Goal: Task Accomplishment & Management: Manage account settings

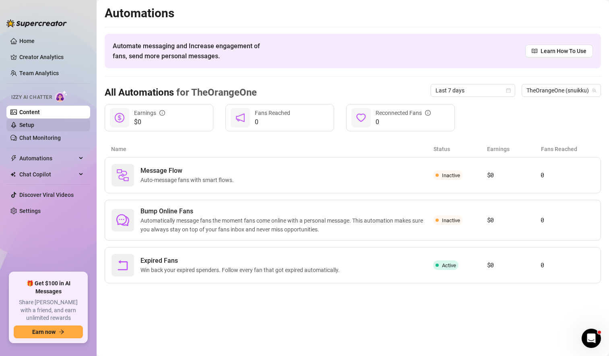
click at [34, 125] on link "Setup" at bounding box center [26, 125] width 15 height 6
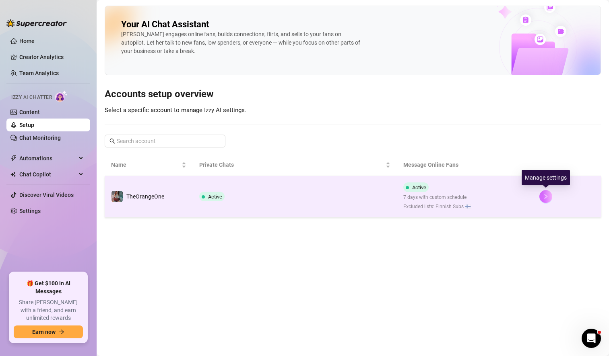
click at [548, 196] on icon "right" at bounding box center [546, 197] width 6 height 6
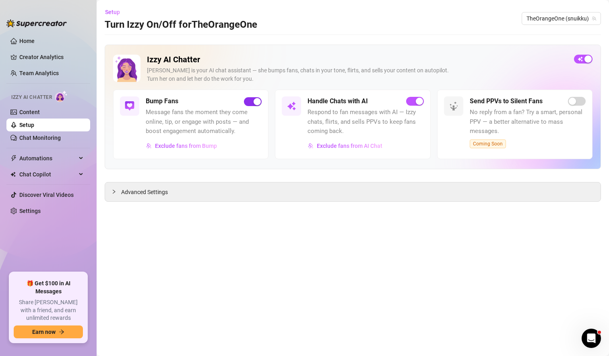
click at [251, 105] on span "button" at bounding box center [253, 101] width 18 height 9
click at [144, 192] on span "Advanced Settings" at bounding box center [144, 192] width 47 height 9
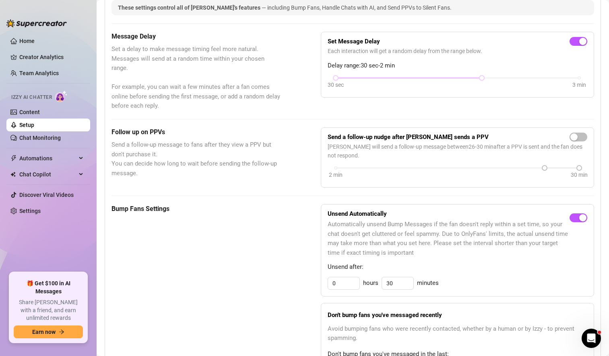
scroll to position [185, 0]
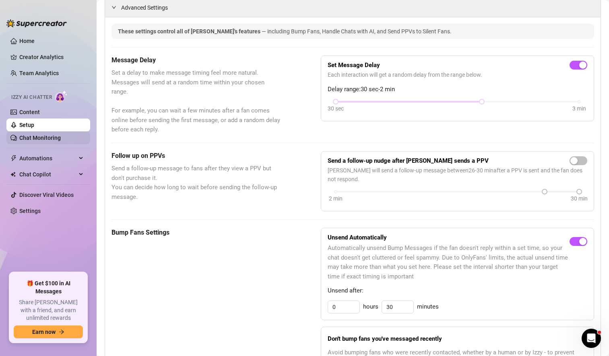
click at [48, 136] on link "Chat Monitoring" at bounding box center [39, 138] width 41 height 6
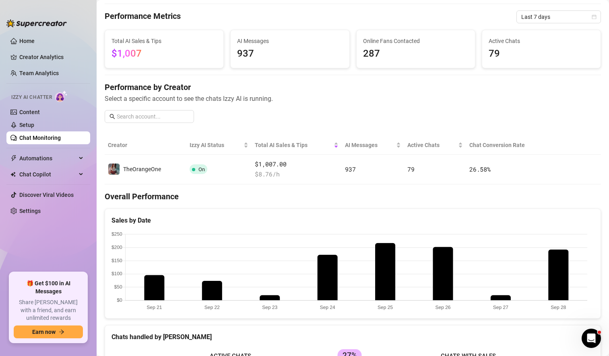
scroll to position [22, 0]
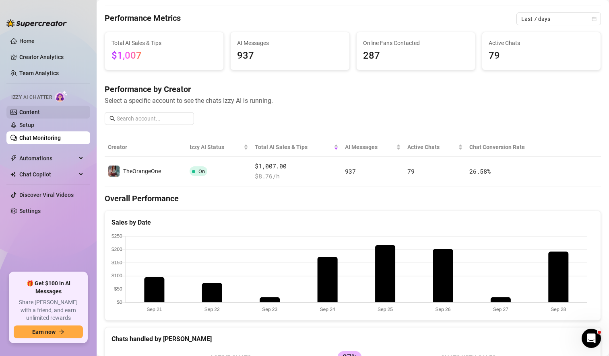
click at [40, 111] on link "Content" at bounding box center [29, 112] width 21 height 6
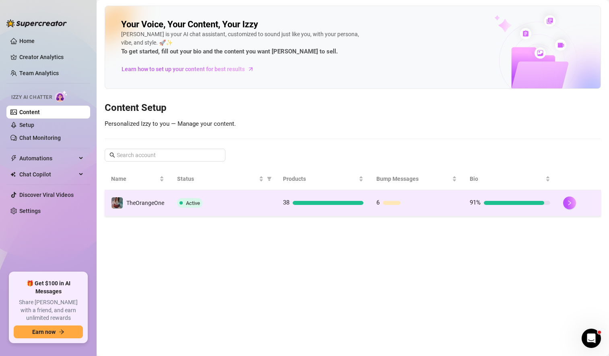
click at [255, 204] on div "Active" at bounding box center [223, 203] width 93 height 10
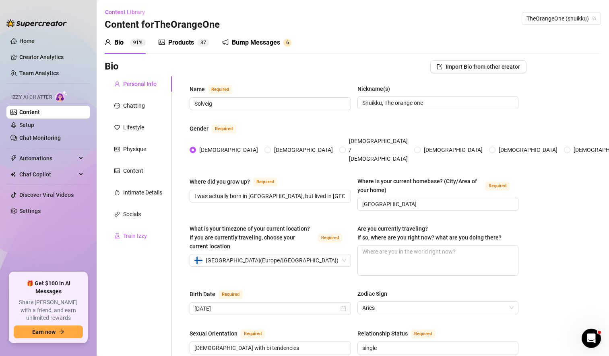
click at [135, 235] on div "Train Izzy" at bounding box center [135, 236] width 24 height 9
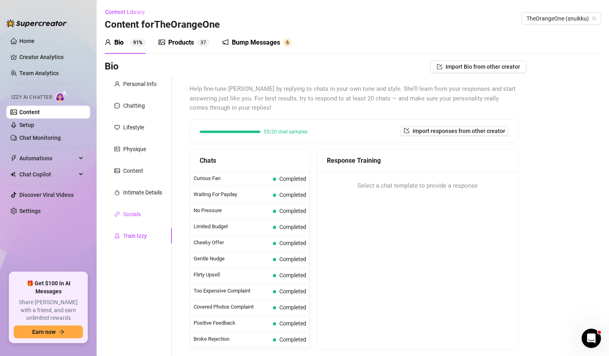
click at [136, 213] on div "Socials" at bounding box center [132, 214] width 18 height 9
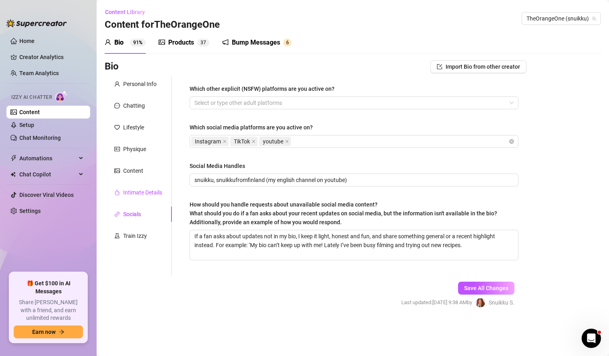
click at [152, 194] on div "Intimate Details" at bounding box center [142, 192] width 39 height 9
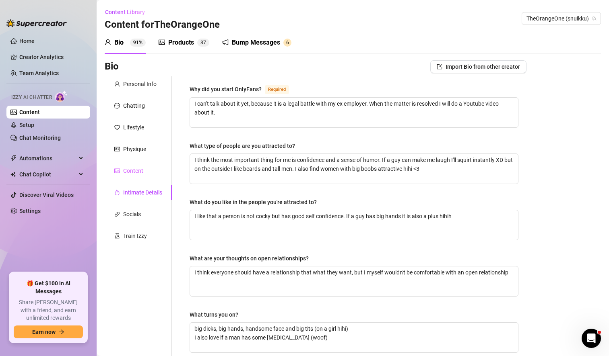
click at [146, 171] on div "Content" at bounding box center [138, 170] width 67 height 15
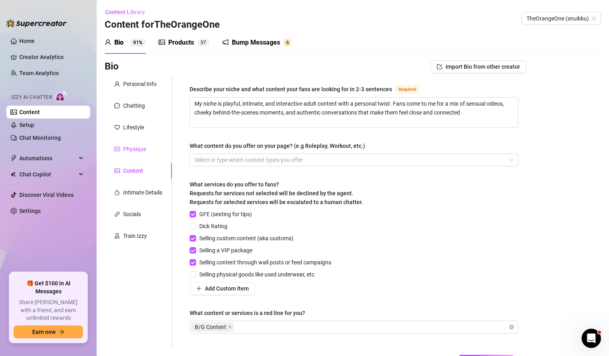
click at [144, 148] on div "Physique" at bounding box center [134, 149] width 23 height 9
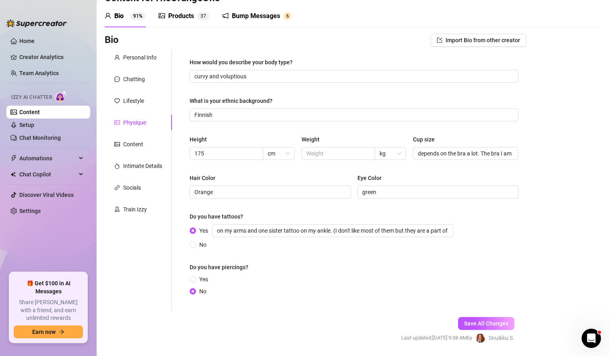
scroll to position [27, 0]
click at [138, 101] on div "Lifestyle" at bounding box center [133, 101] width 21 height 9
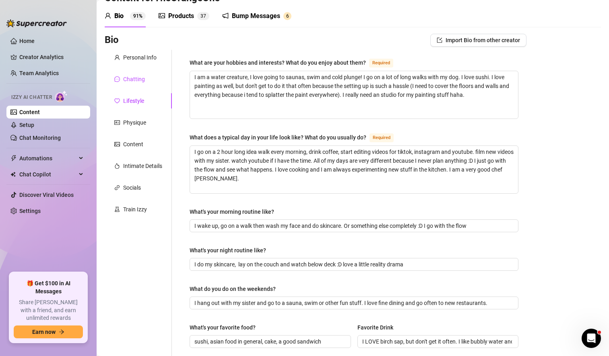
click at [136, 81] on div "Chatting" at bounding box center [134, 79] width 22 height 9
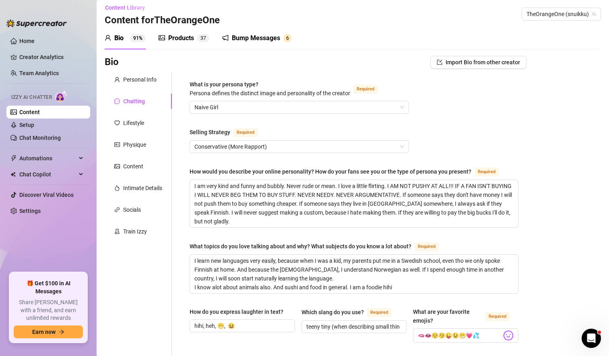
scroll to position [0, 0]
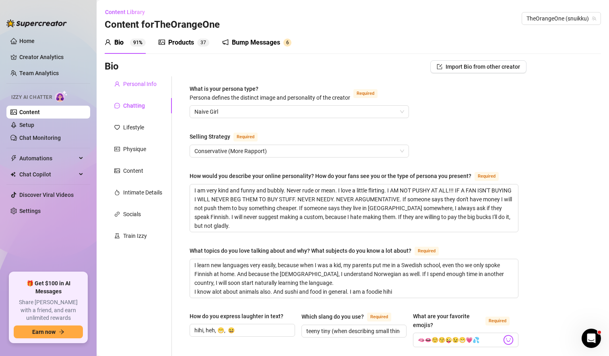
click at [146, 84] on div "Personal Info" at bounding box center [139, 84] width 33 height 9
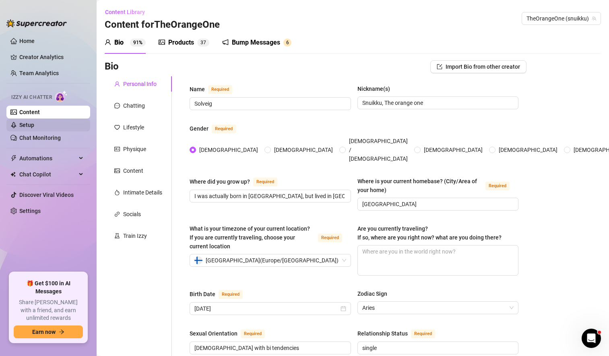
click at [34, 126] on link "Setup" at bounding box center [26, 125] width 15 height 6
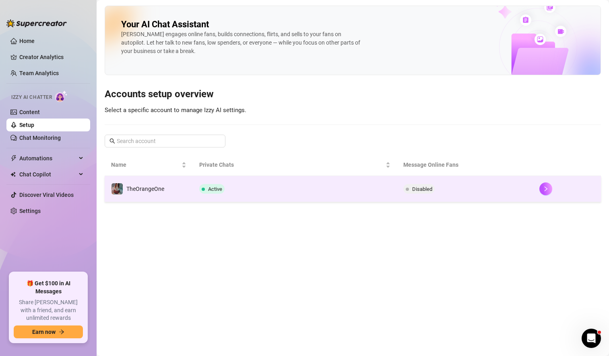
click at [539, 193] on div at bounding box center [566, 189] width 55 height 13
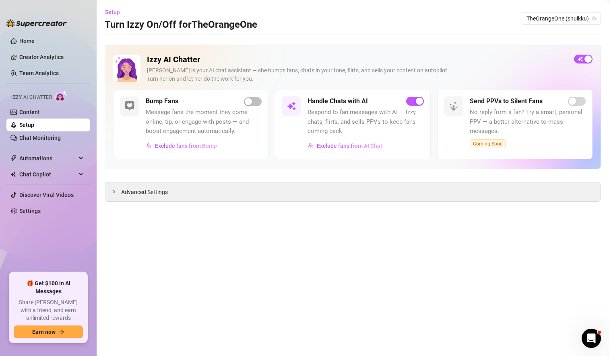
click at [451, 66] on div "Izzy AI Chatter [PERSON_NAME] is your AI chat assistant — she bumps fans, chats…" at bounding box center [357, 72] width 420 height 35
click at [146, 192] on span "Advanced Settings" at bounding box center [144, 192] width 47 height 9
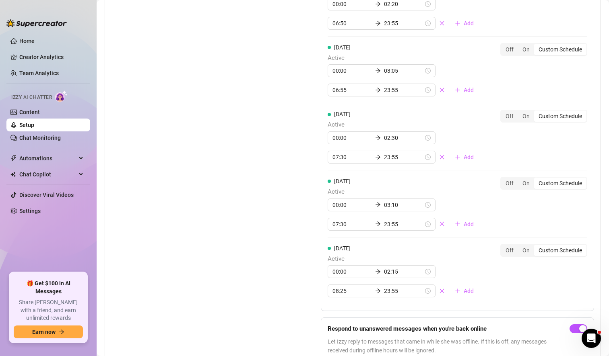
scroll to position [953, 0]
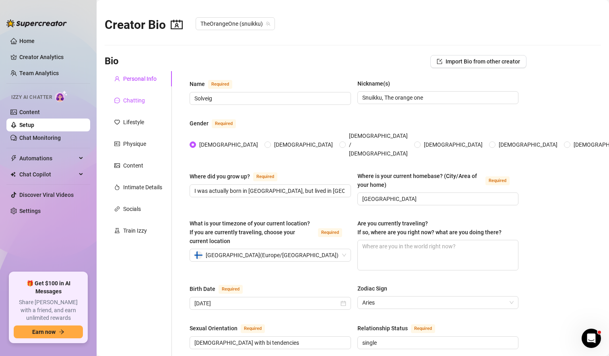
click at [134, 97] on div "Chatting" at bounding box center [134, 100] width 22 height 9
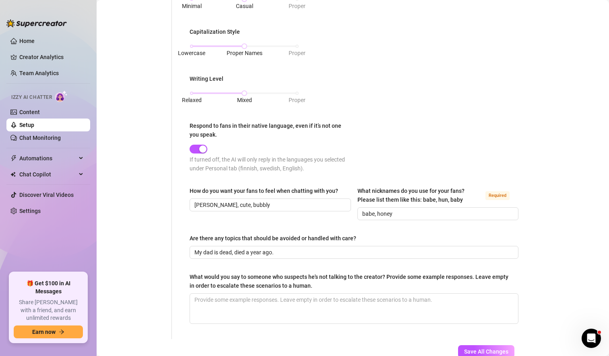
scroll to position [428, 0]
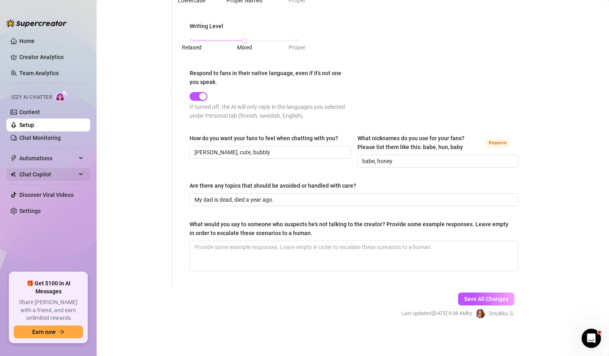
click at [59, 176] on span "Chat Copilot" at bounding box center [47, 174] width 57 height 13
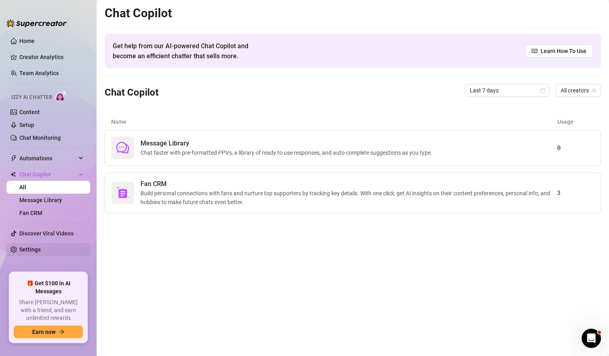
click at [40, 249] on link "Settings" at bounding box center [29, 250] width 21 height 6
